Goal: Information Seeking & Learning: Learn about a topic

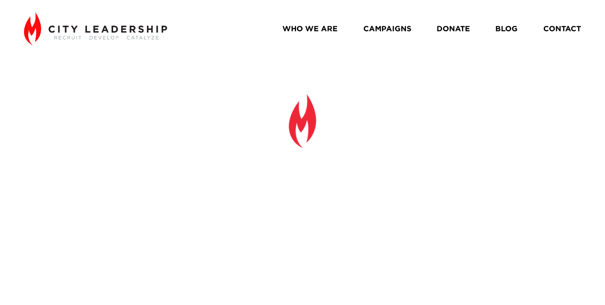
click at [508, 29] on link "BLOG" at bounding box center [506, 28] width 22 height 15
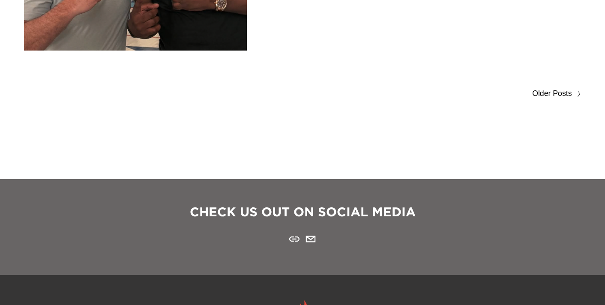
scroll to position [4736, 0]
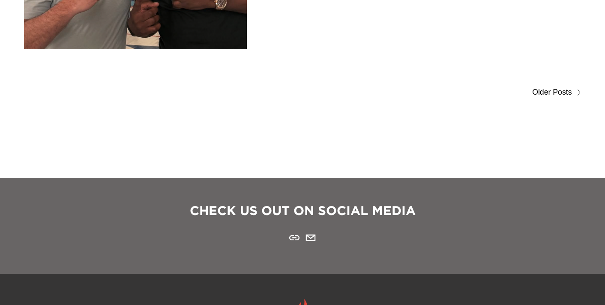
click at [543, 90] on span "Older Posts" at bounding box center [551, 93] width 39 height 14
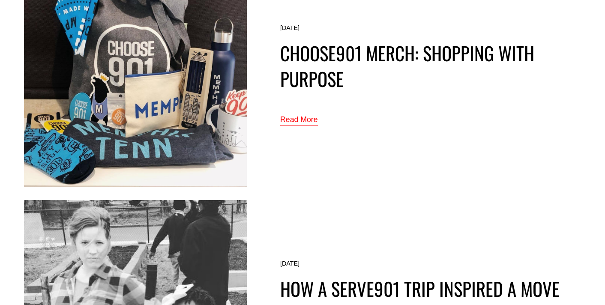
scroll to position [3184, 0]
drag, startPoint x: 305, startPoint y: 113, endPoint x: 305, endPoint y: 101, distance: 11.6
click at [305, 113] on link "Read More" at bounding box center [299, 120] width 38 height 14
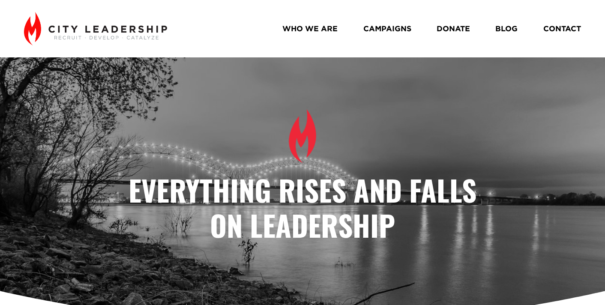
click at [325, 28] on link "WHO WE ARE" at bounding box center [309, 28] width 55 height 15
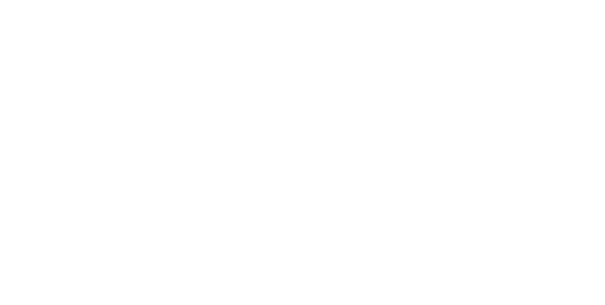
scroll to position [758, 0]
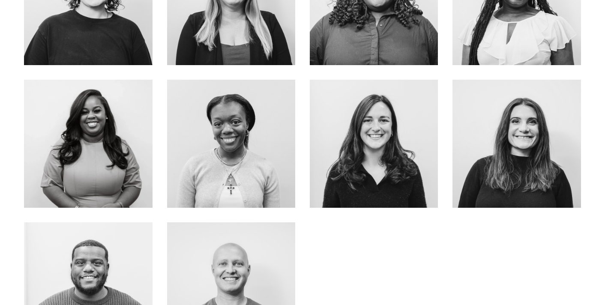
click at [127, 122] on div at bounding box center [88, 144] width 128 height 128
click at [91, 166] on link "ABOUT ME" at bounding box center [88, 169] width 68 height 23
